Goal: Find specific page/section: Find specific page/section

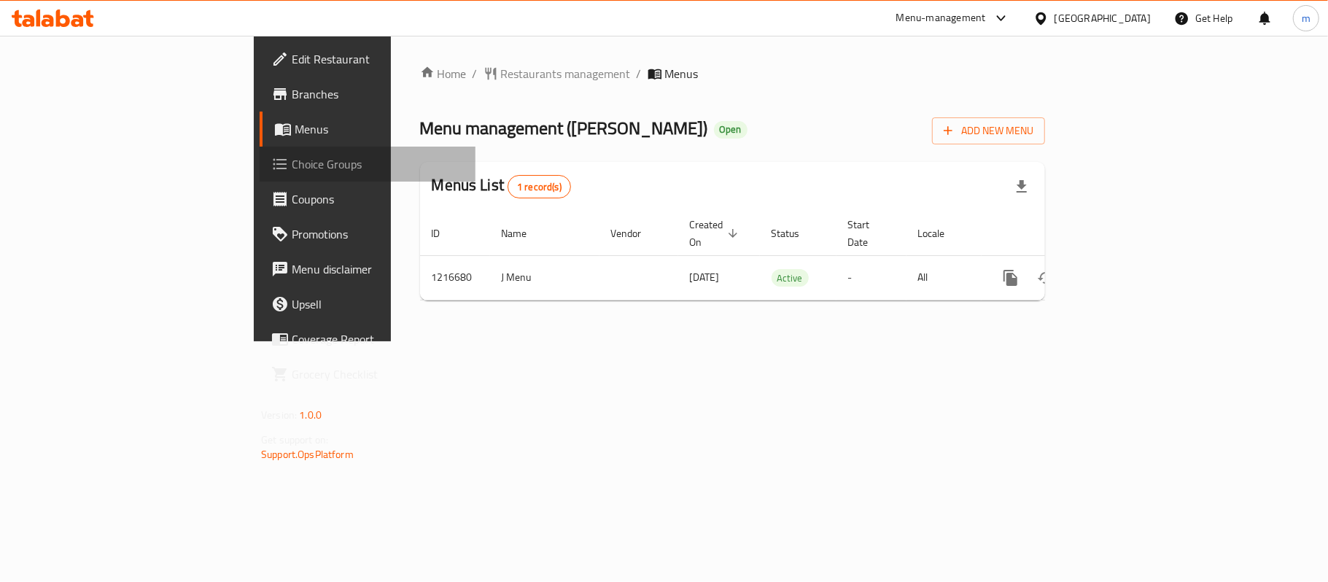
click at [292, 156] on span "Choice Groups" at bounding box center [378, 164] width 172 height 18
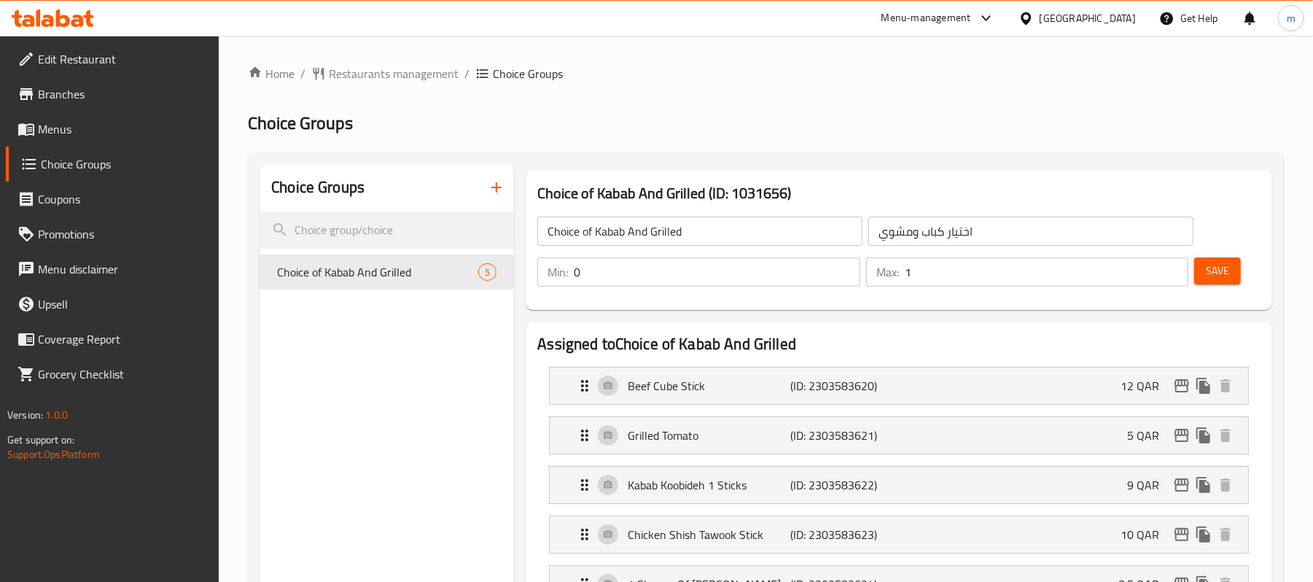
click at [51, 39] on ul "Edit Restaurant Branches Menus Choice Groups Coupons Promotions Menu disclaimer…" at bounding box center [104, 217] width 230 height 362
click at [53, 29] on div at bounding box center [53, 18] width 106 height 29
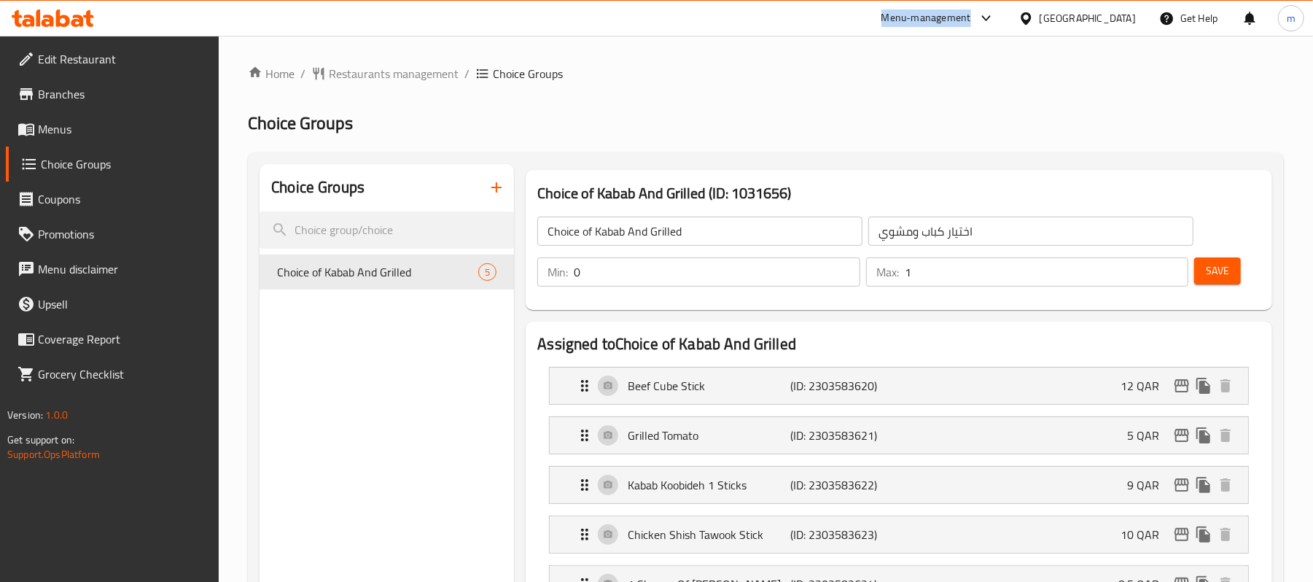
click at [53, 29] on div at bounding box center [53, 18] width 106 height 29
click at [53, 12] on icon at bounding box center [53, 18] width 82 height 18
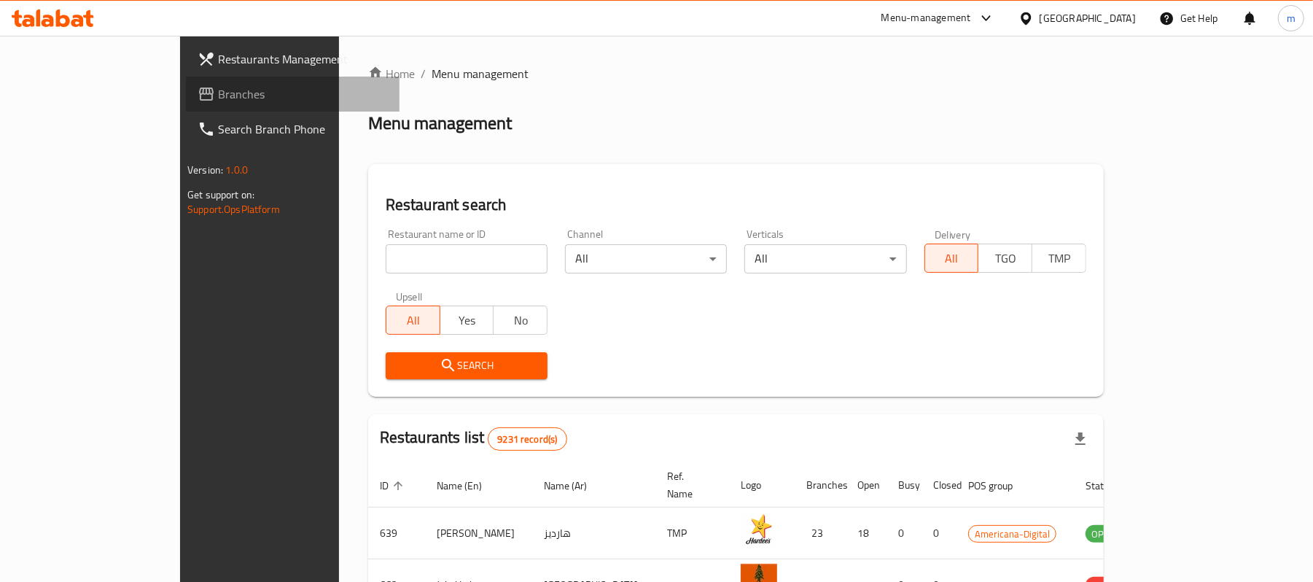
click at [218, 103] on span "Branches" at bounding box center [303, 94] width 170 height 18
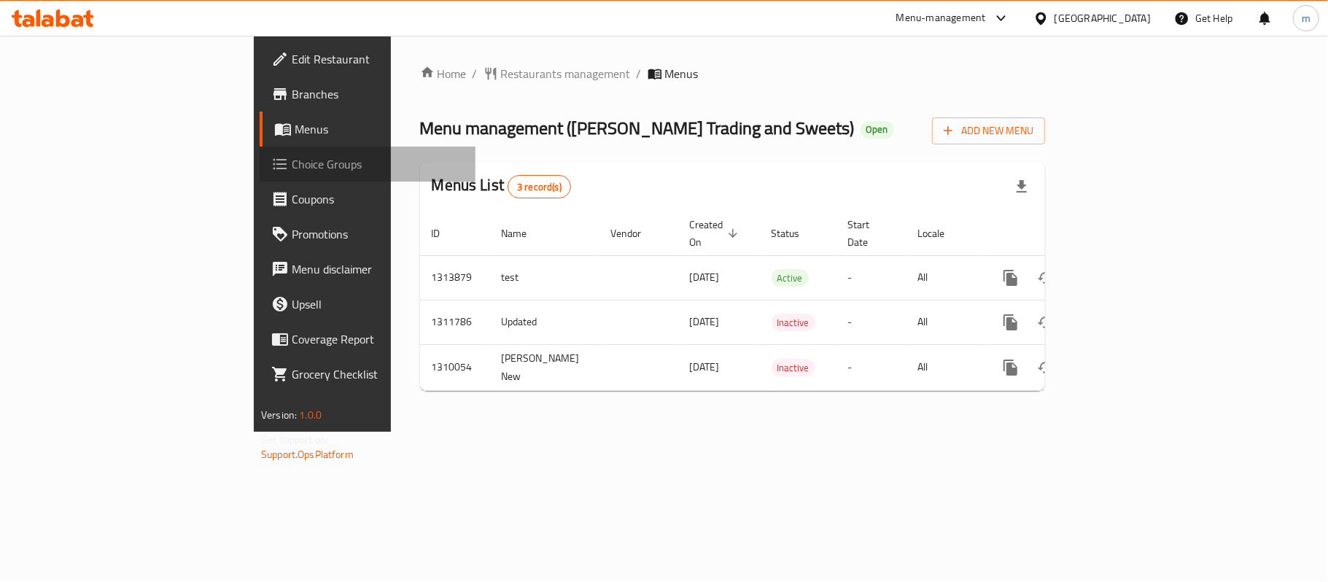
click at [260, 149] on link "Choice Groups" at bounding box center [368, 164] width 216 height 35
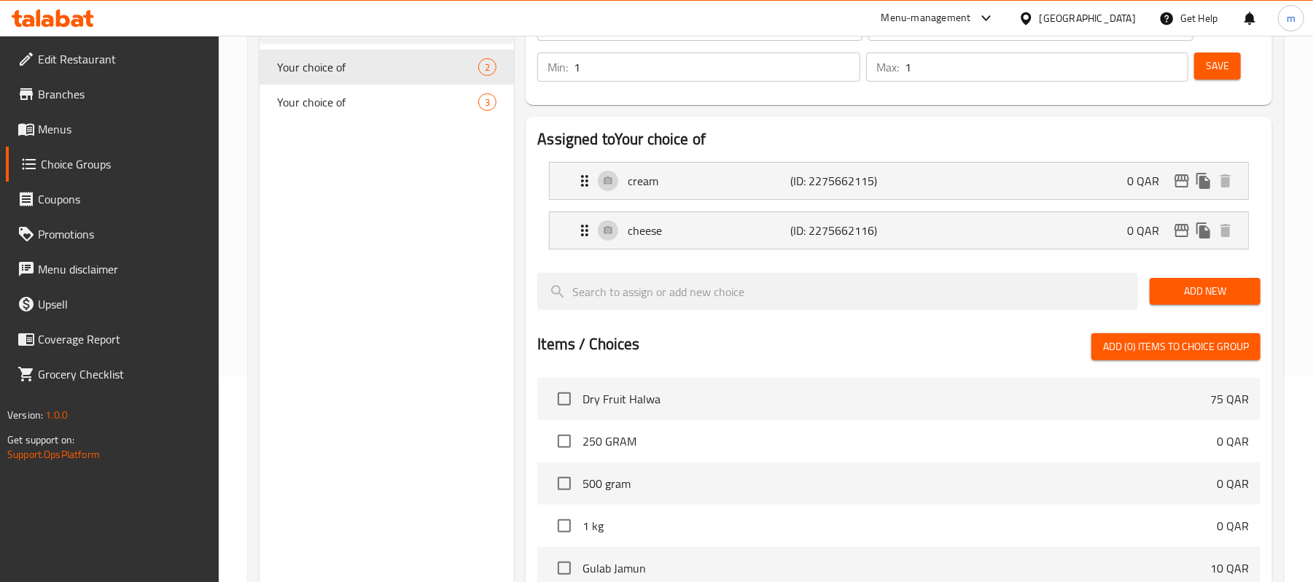
scroll to position [10, 0]
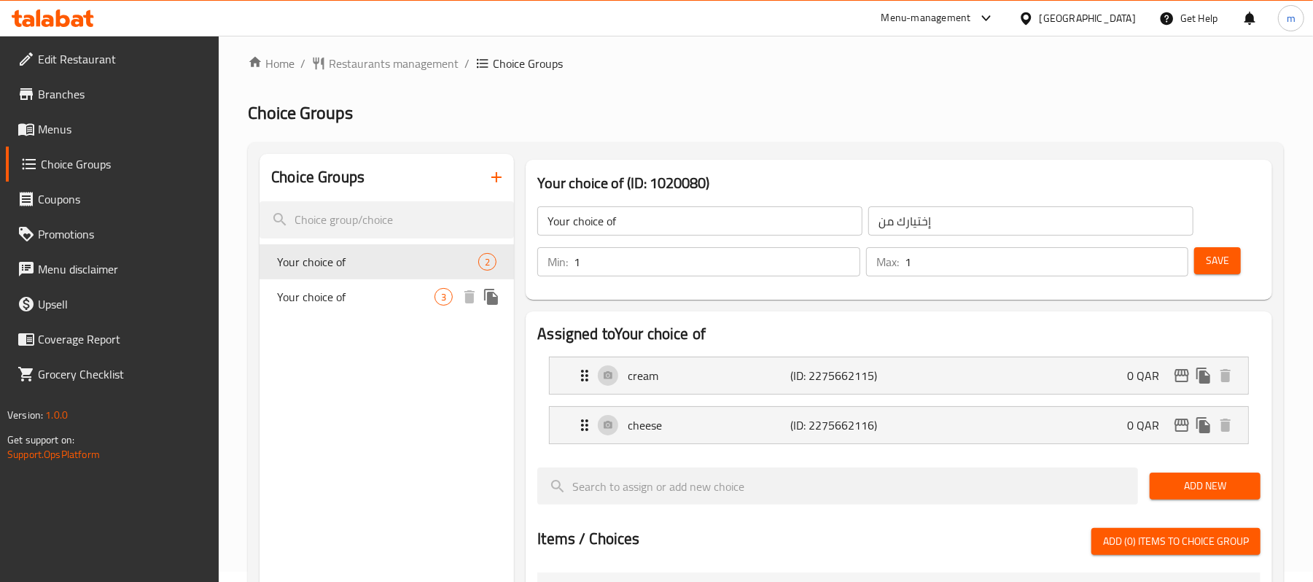
click at [424, 298] on span "Your choice of" at bounding box center [356, 297] width 158 height 18
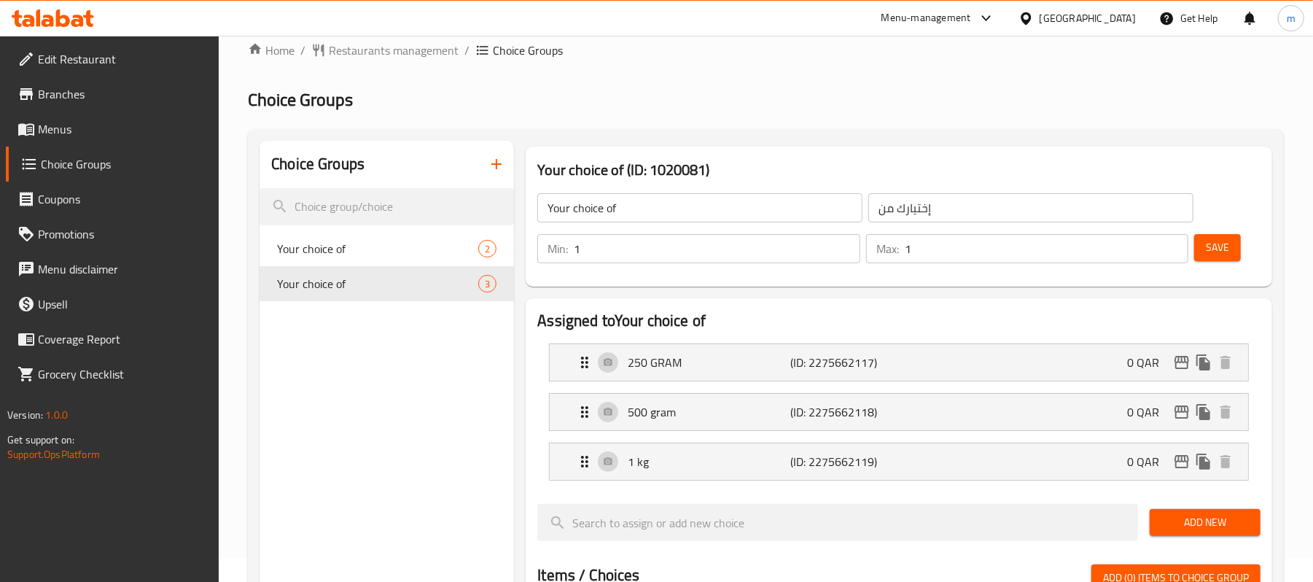
scroll to position [0, 0]
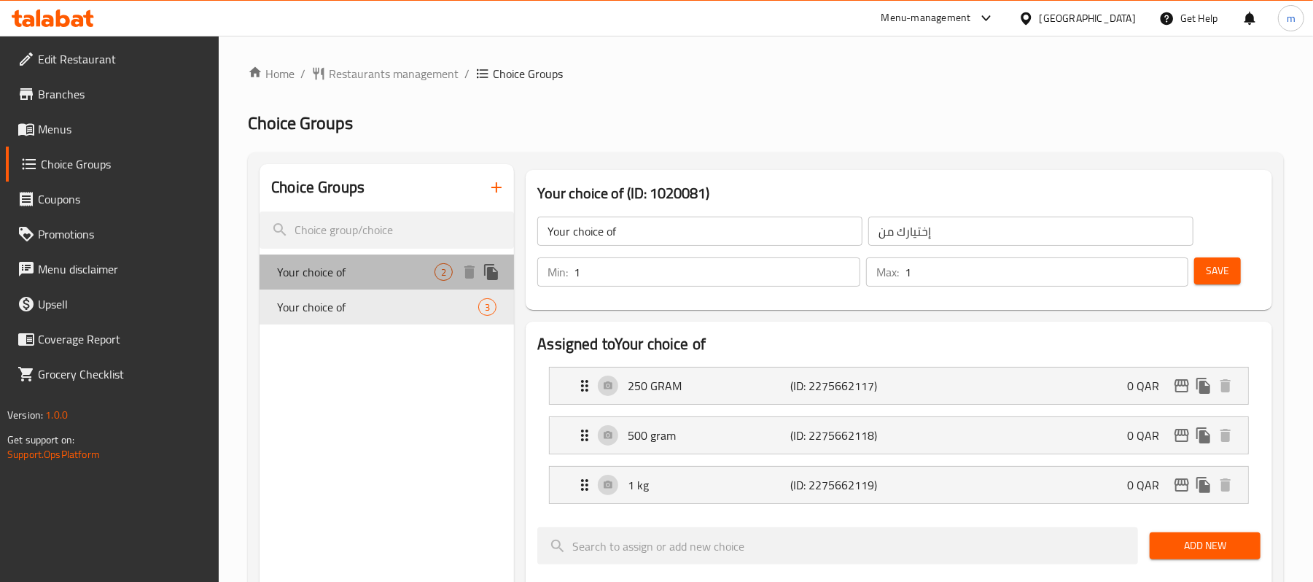
click at [365, 265] on span "Your choice of" at bounding box center [356, 272] width 158 height 18
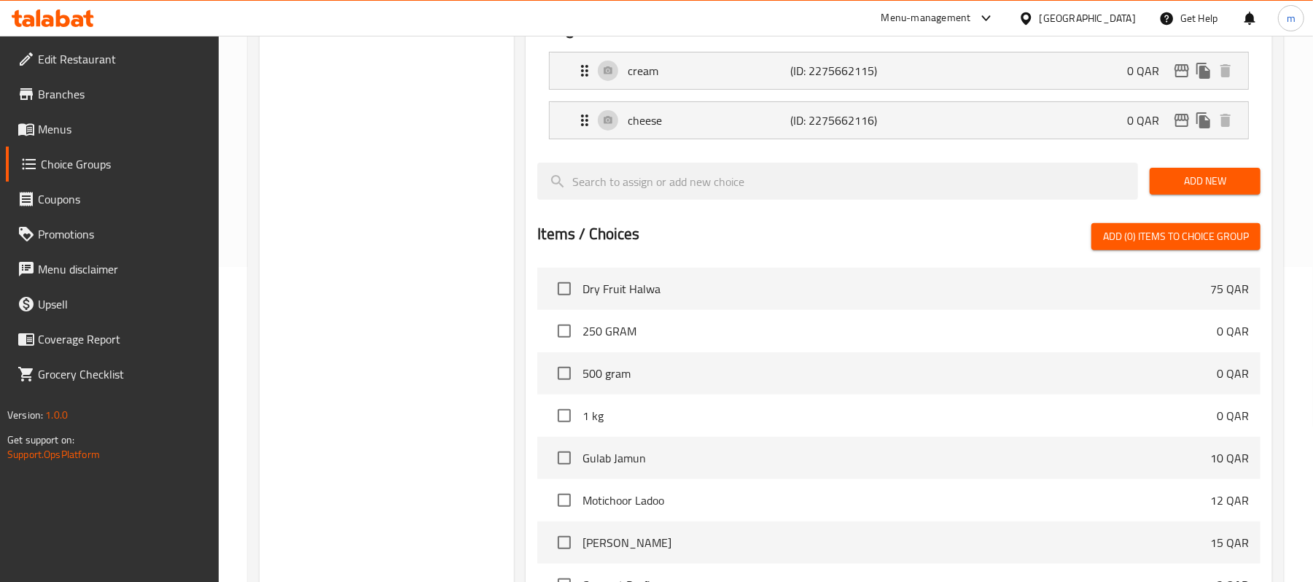
scroll to position [486, 0]
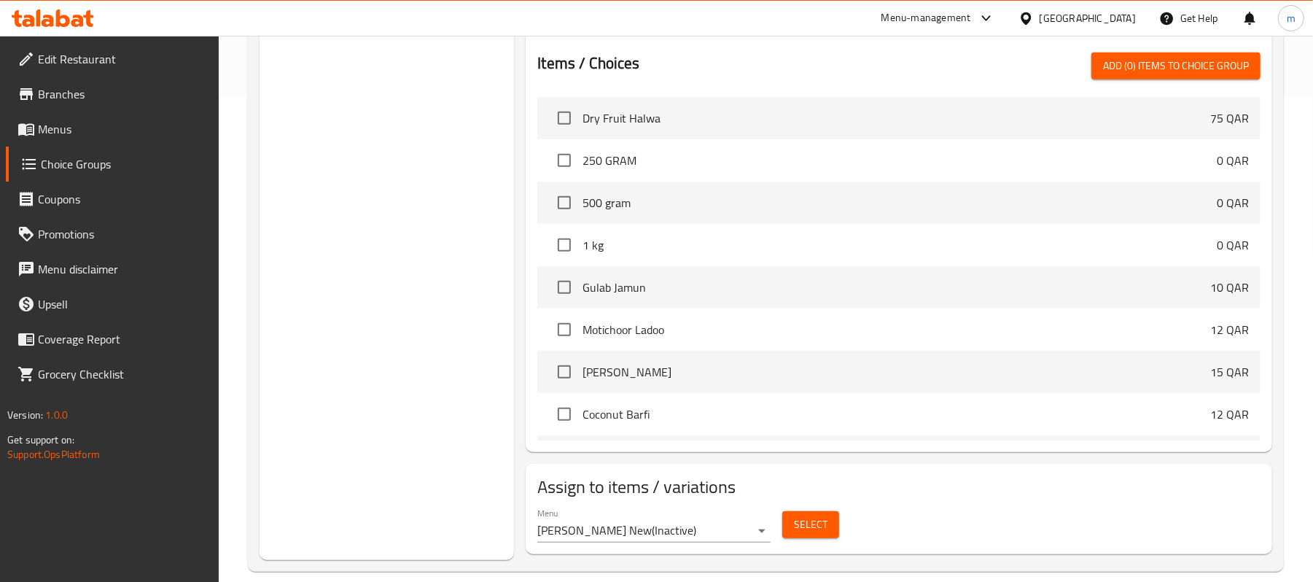
click at [73, 12] on icon at bounding box center [53, 18] width 82 height 18
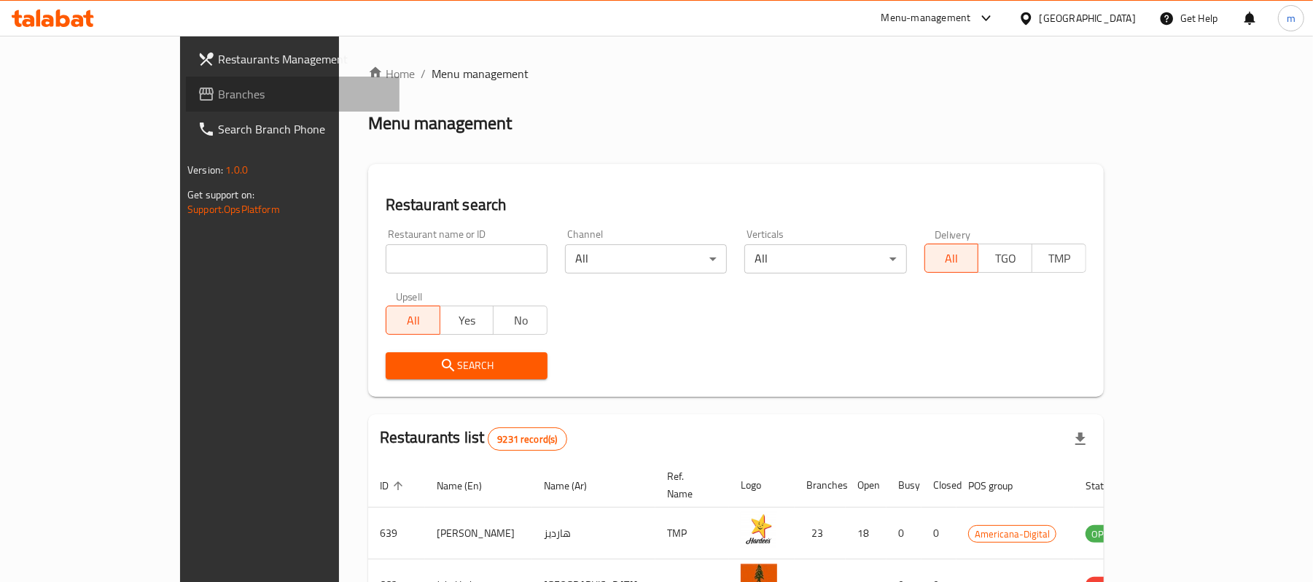
click at [218, 100] on span "Branches" at bounding box center [303, 94] width 170 height 18
